Goal: Find specific page/section: Find specific page/section

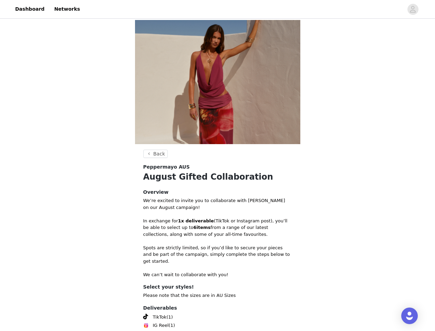
click at [217, 165] on div "Peppermayo AUS" at bounding box center [217, 166] width 149 height 7
click at [217, 9] on div at bounding box center [243, 9] width 319 height 16
click at [413, 9] on icon "avatar" at bounding box center [413, 9] width 7 height 11
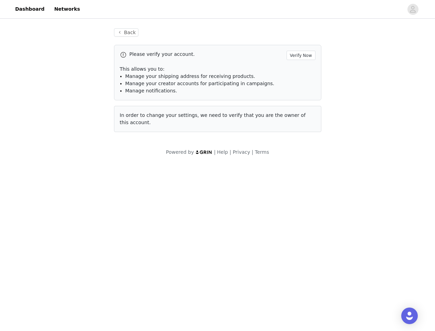
click at [155, 154] on div "Powered by | Help | Privacy | Terms" at bounding box center [217, 157] width 435 height 16
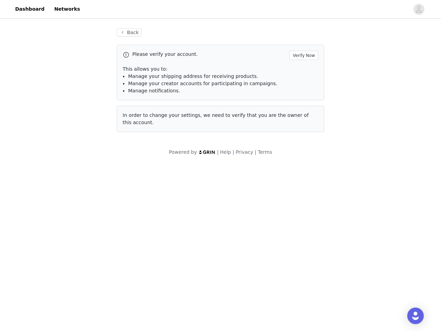
click at [410, 316] on div "Open Intercom Messenger" at bounding box center [415, 315] width 17 height 17
